Goal: Transaction & Acquisition: Purchase product/service

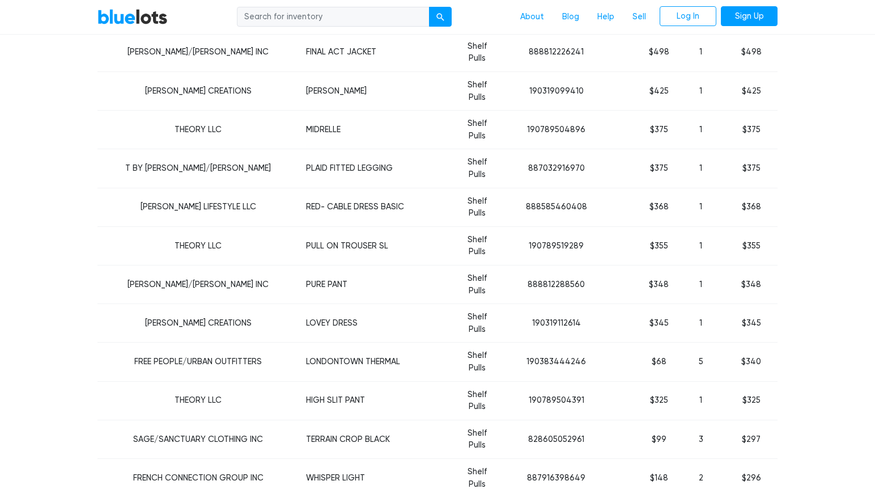
scroll to position [567, 0]
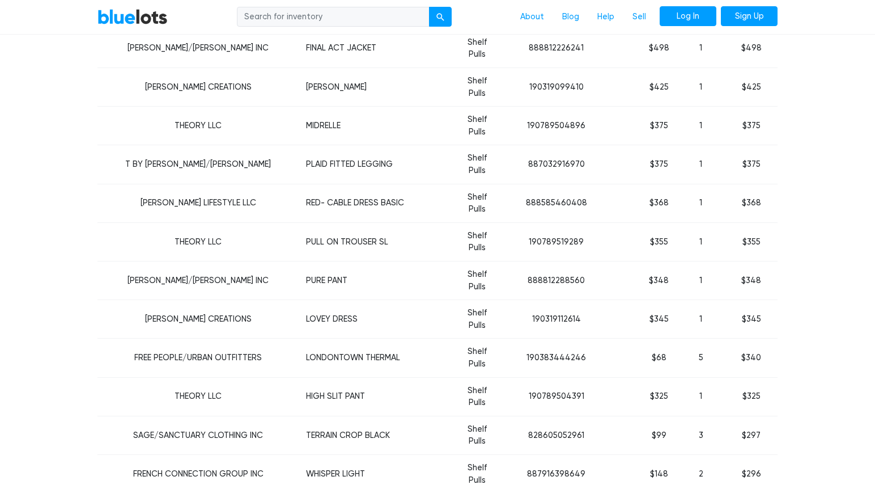
click at [691, 18] on link "Log In" at bounding box center [688, 16] width 57 height 20
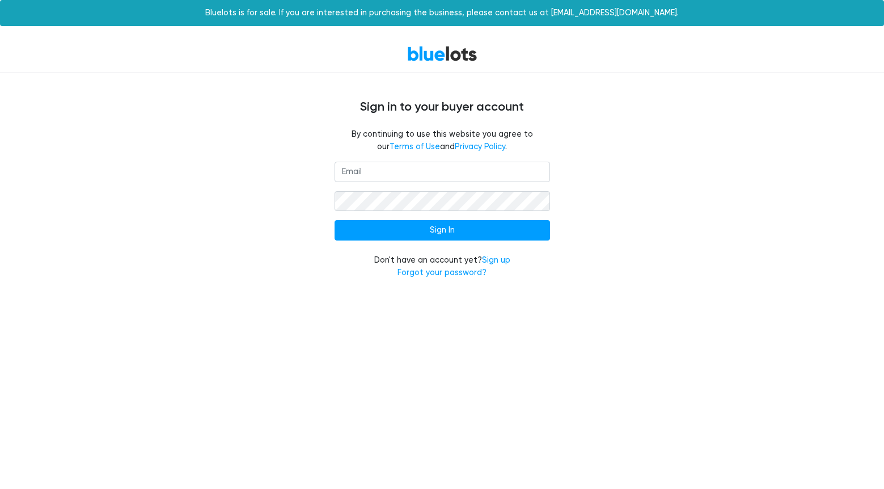
click at [485, 169] on input "email" at bounding box center [442, 172] width 215 height 20
type input "yiseth@aol.com"
click at [335, 220] on input "Sign In" at bounding box center [442, 230] width 215 height 20
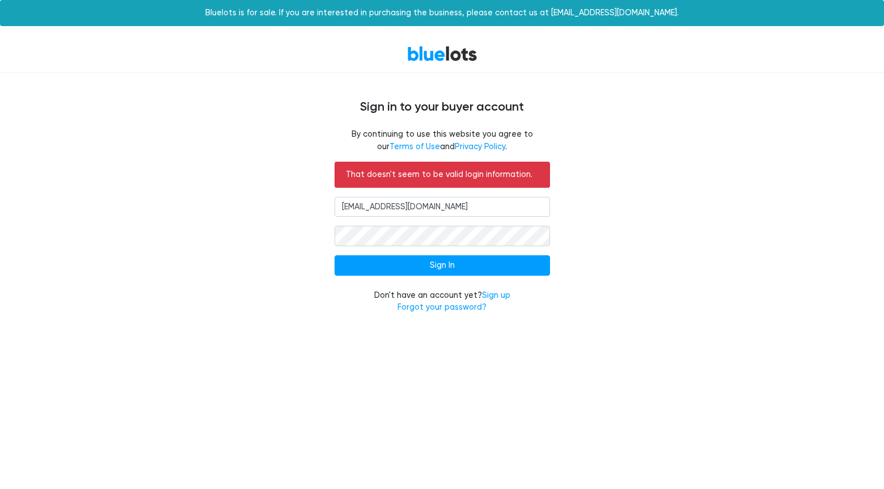
click at [450, 200] on input "yiseth@aol.com" at bounding box center [442, 207] width 215 height 20
type input "thefind79@gmail.com"
click at [335, 255] on input "Sign In" at bounding box center [442, 265] width 215 height 20
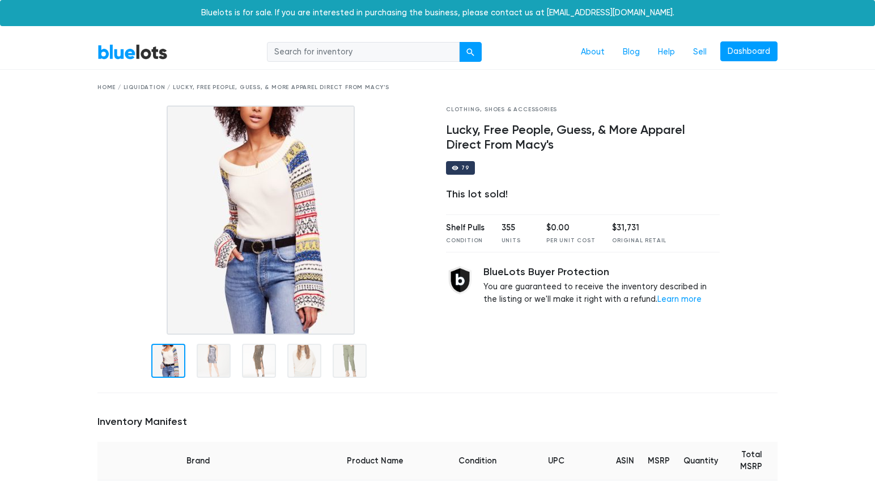
click at [344, 45] on input "search" at bounding box center [363, 52] width 193 height 20
type input "free people"
click at [475, 53] on div "submit" at bounding box center [471, 52] width 8 height 8
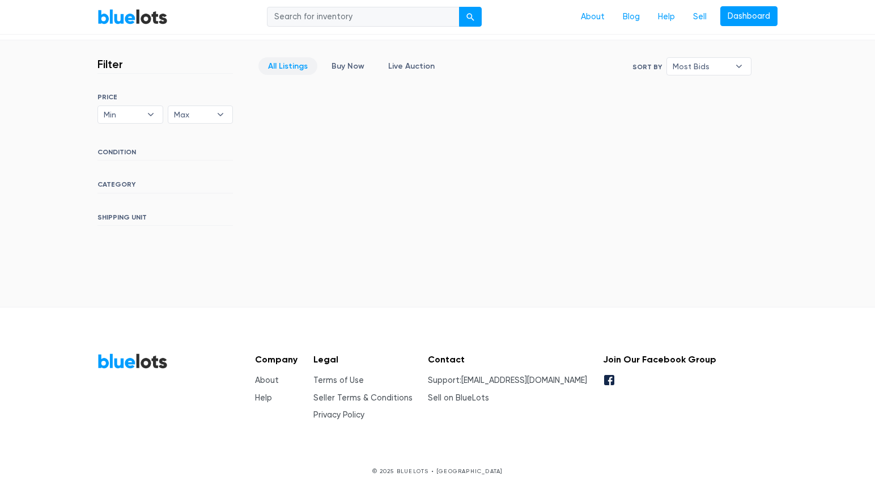
scroll to position [298, 0]
